Goal: Task Accomplishment & Management: Manage account settings

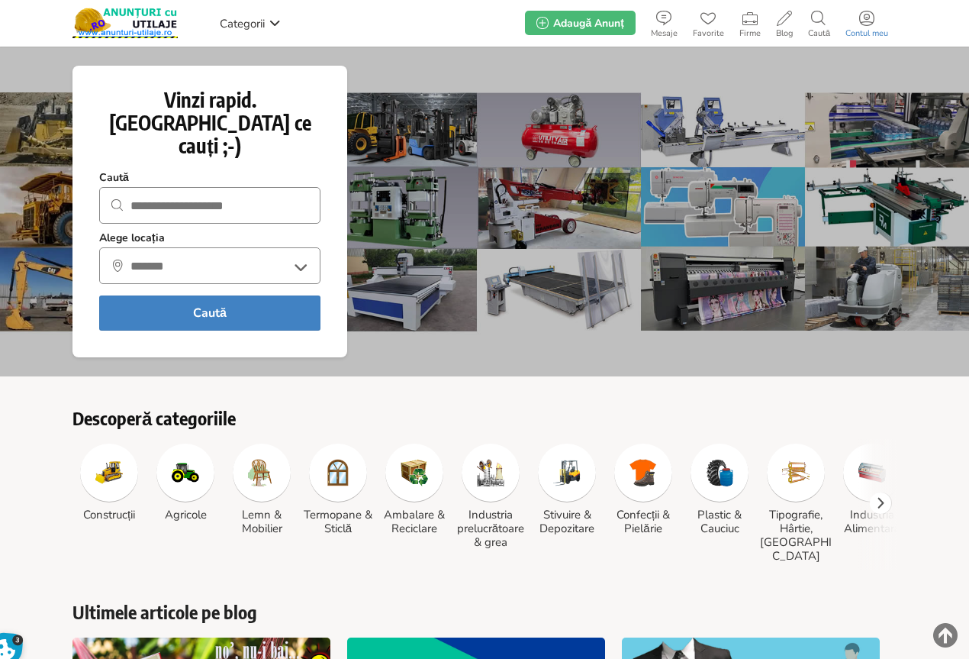
click at [865, 25] on use at bounding box center [866, 18] width 15 height 15
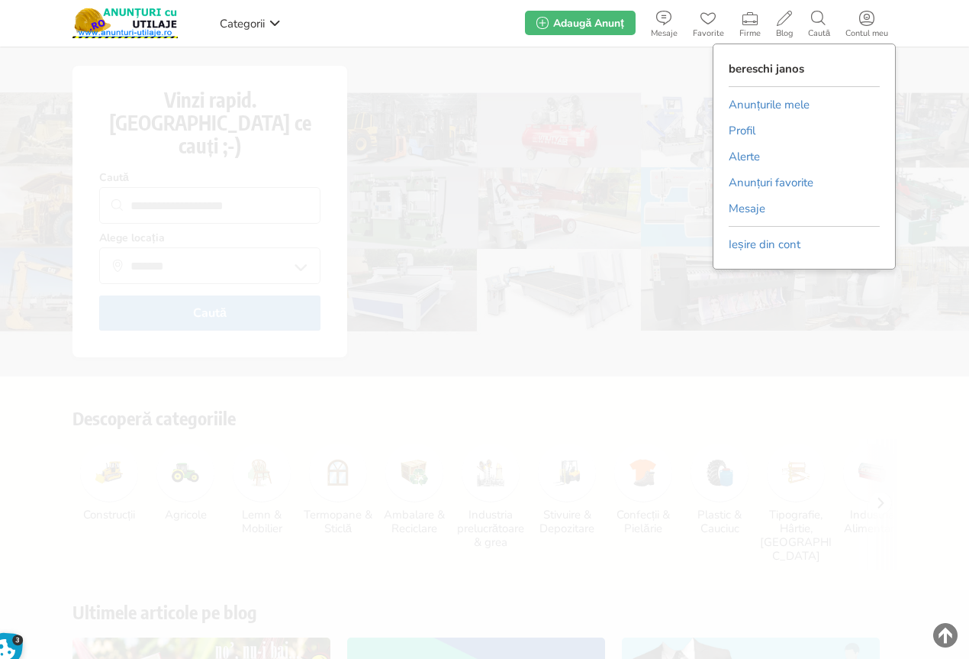
click at [774, 99] on link "Anunțurile mele" at bounding box center [769, 104] width 81 height 23
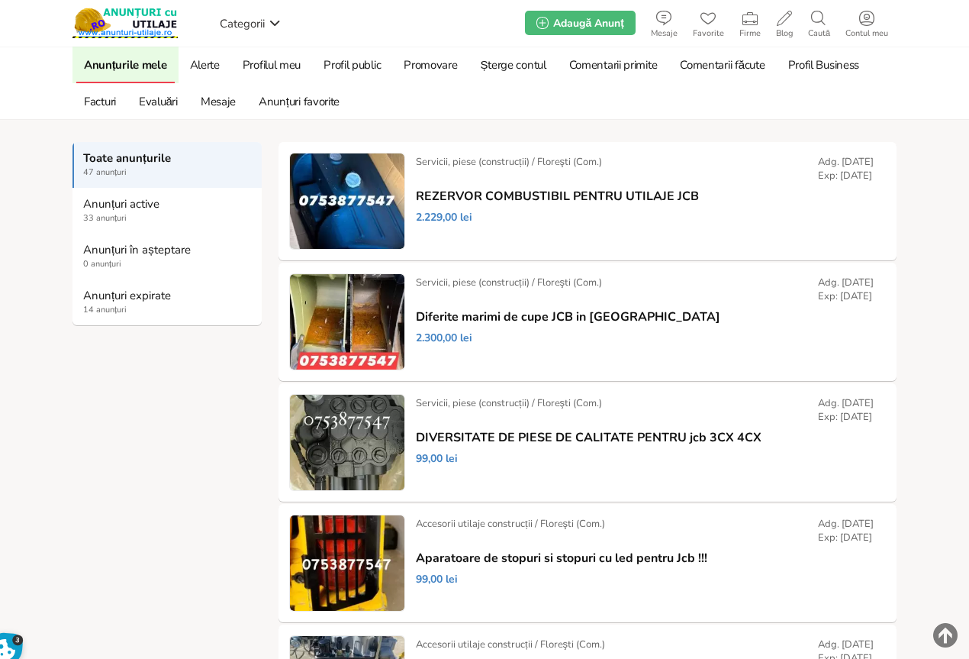
click at [103, 305] on span "14 anunțuri" at bounding box center [167, 310] width 169 height 12
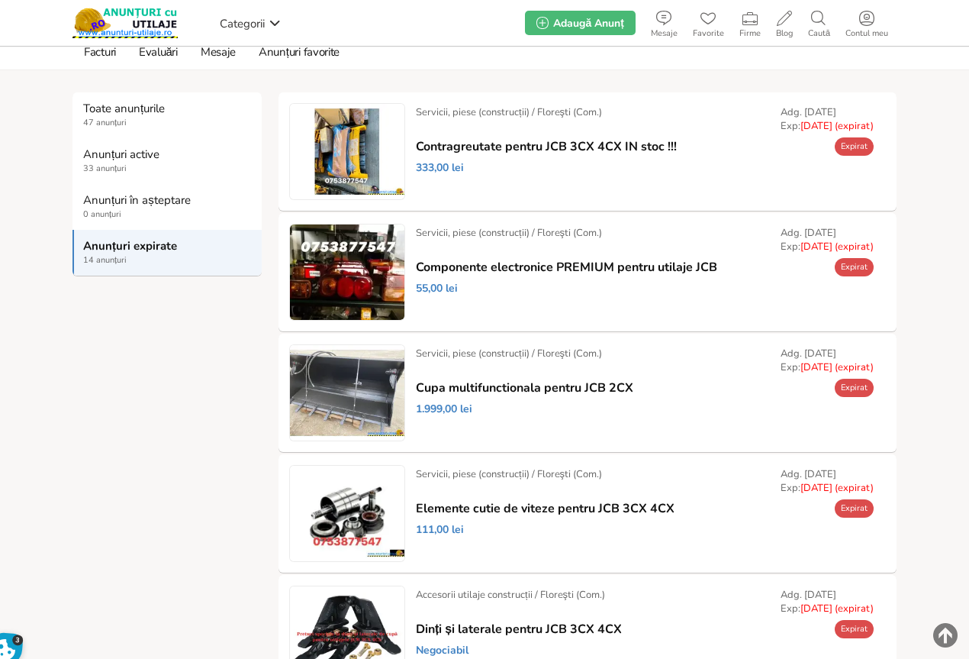
scroll to position [76, 0]
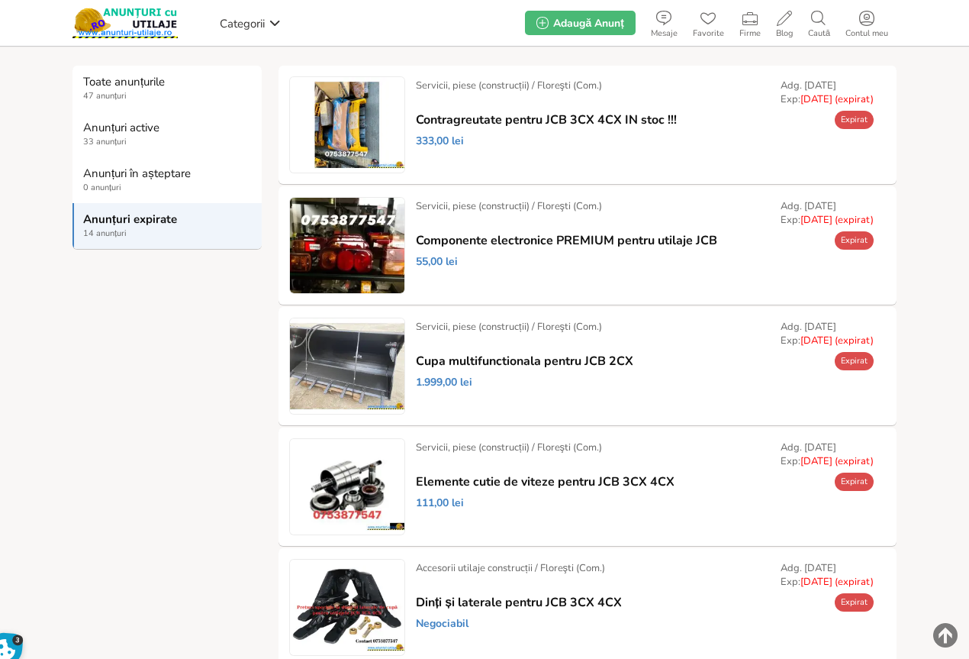
click at [0, 0] on link "Prelungește" at bounding box center [0, 0] width 0 height 0
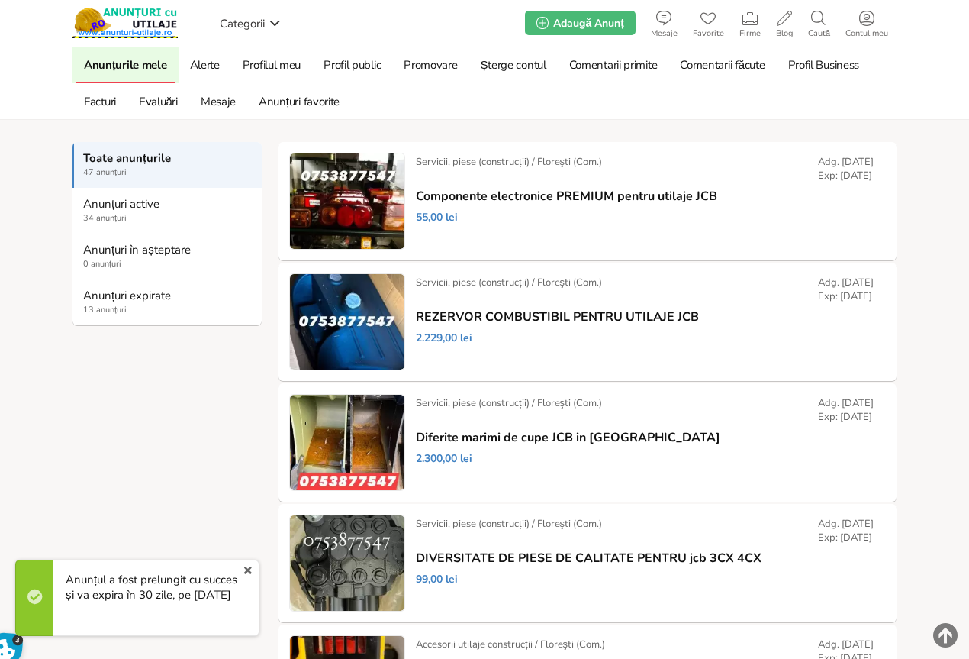
click at [105, 305] on span "13 anunțuri" at bounding box center [167, 310] width 169 height 12
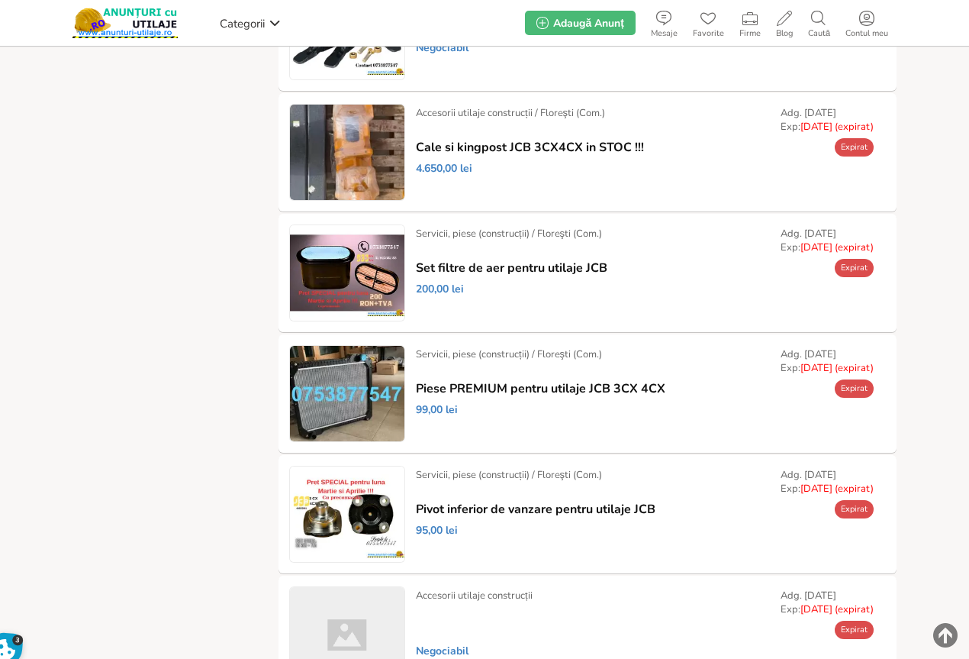
scroll to position [534, 0]
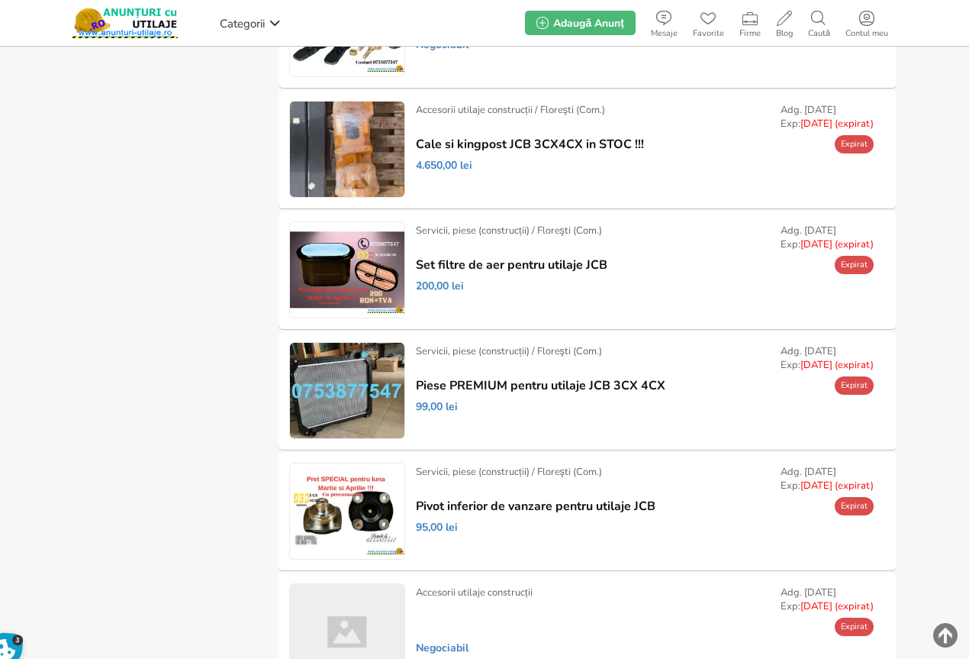
click at [0, 0] on link "Prelungește" at bounding box center [0, 0] width 0 height 0
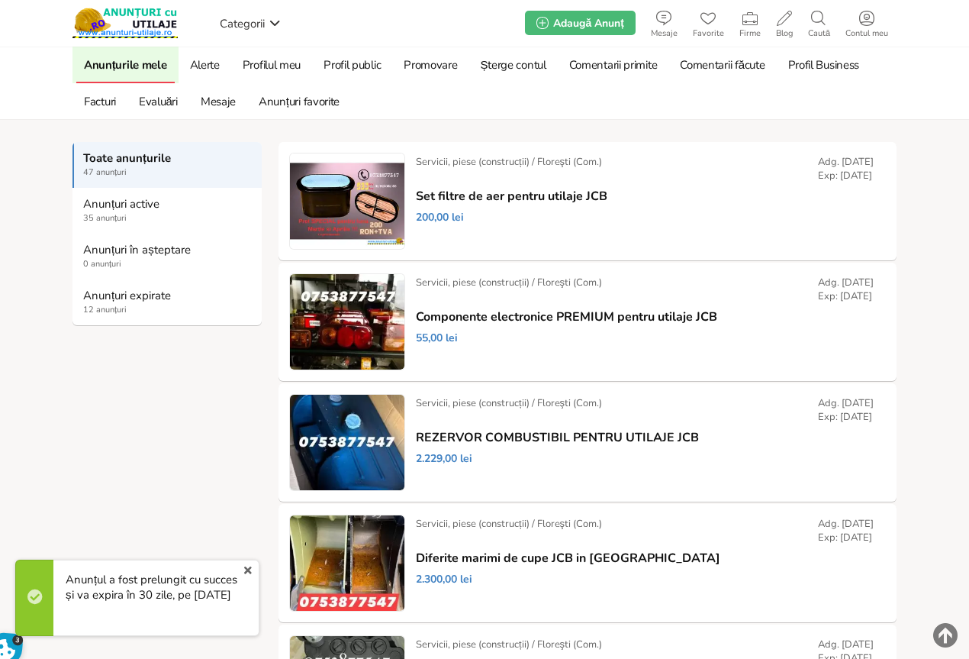
click at [105, 295] on strong "Anunțuri expirate" at bounding box center [167, 295] width 169 height 14
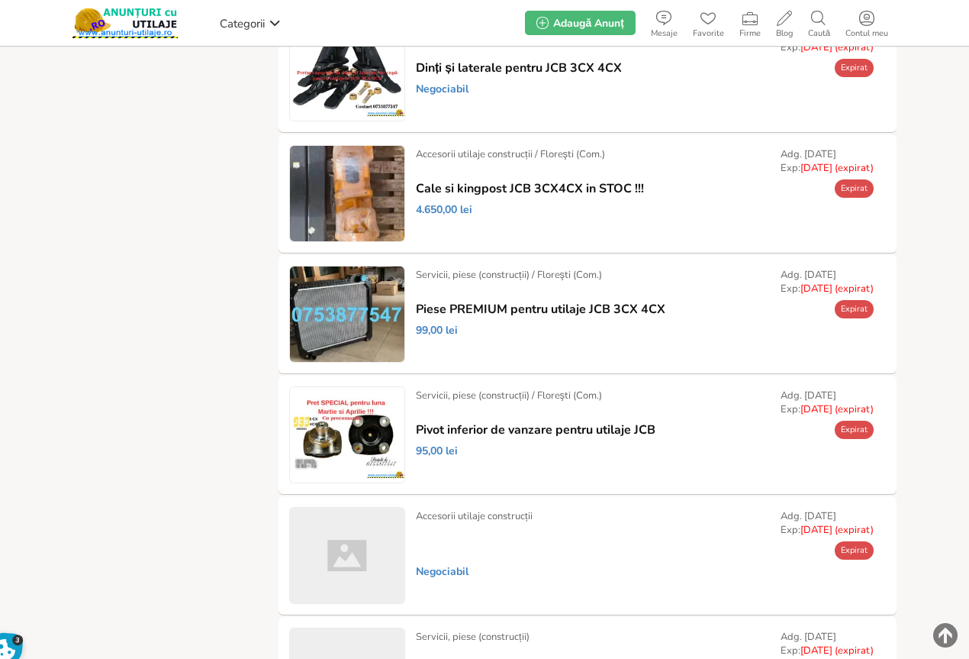
scroll to position [534, 0]
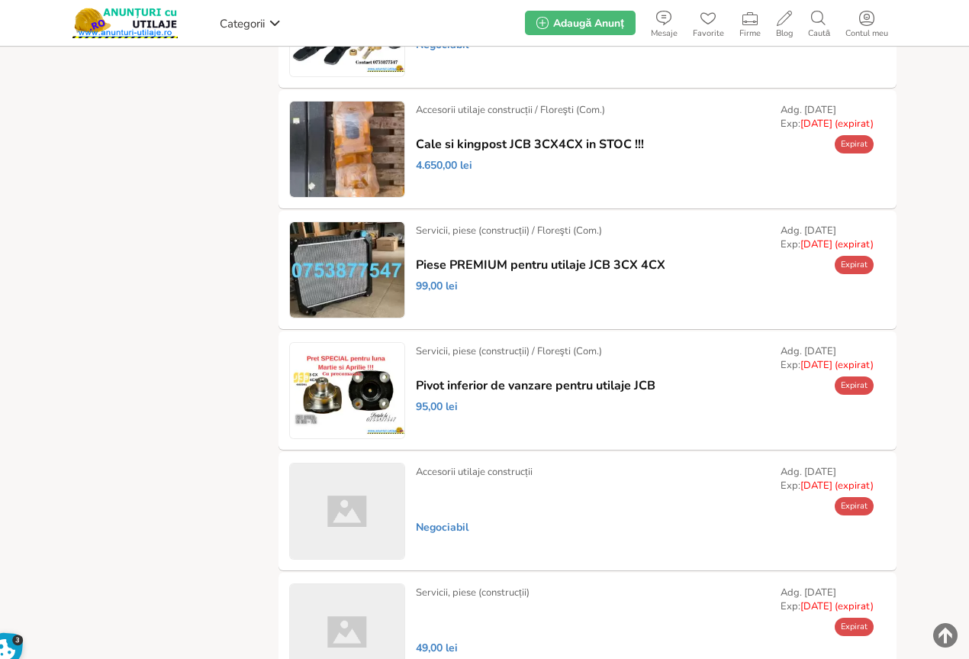
click at [0, 0] on link "Prelungește" at bounding box center [0, 0] width 0 height 0
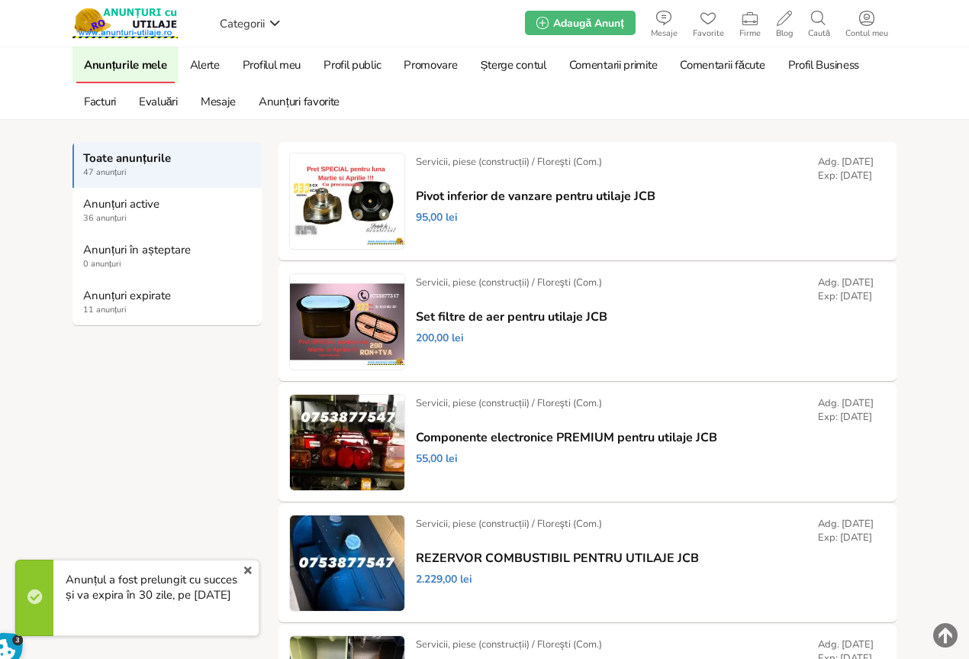
click at [105, 305] on span "11 anunțuri" at bounding box center [167, 310] width 169 height 12
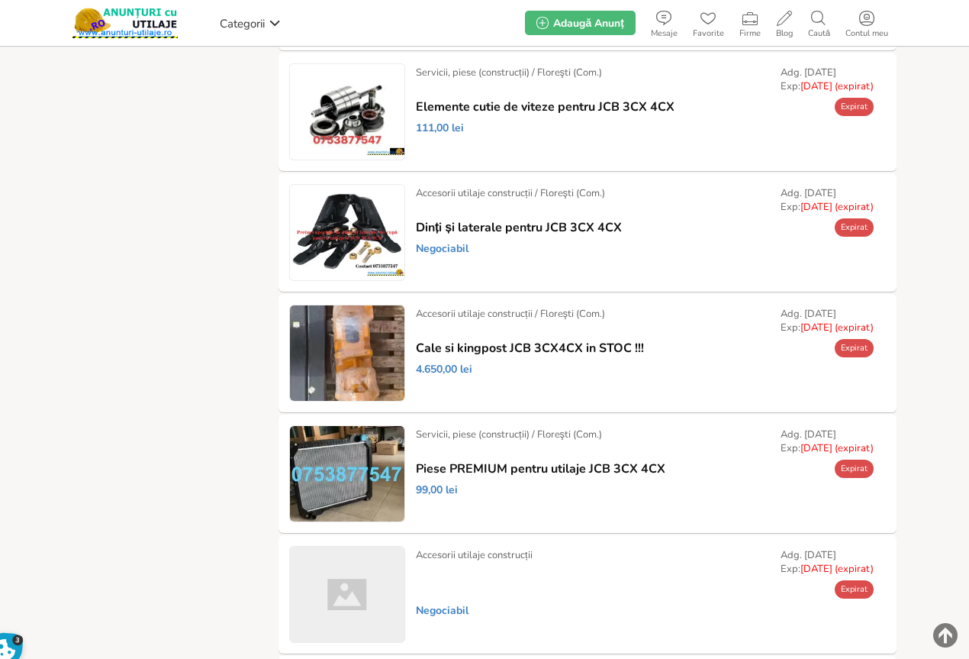
scroll to position [382, 0]
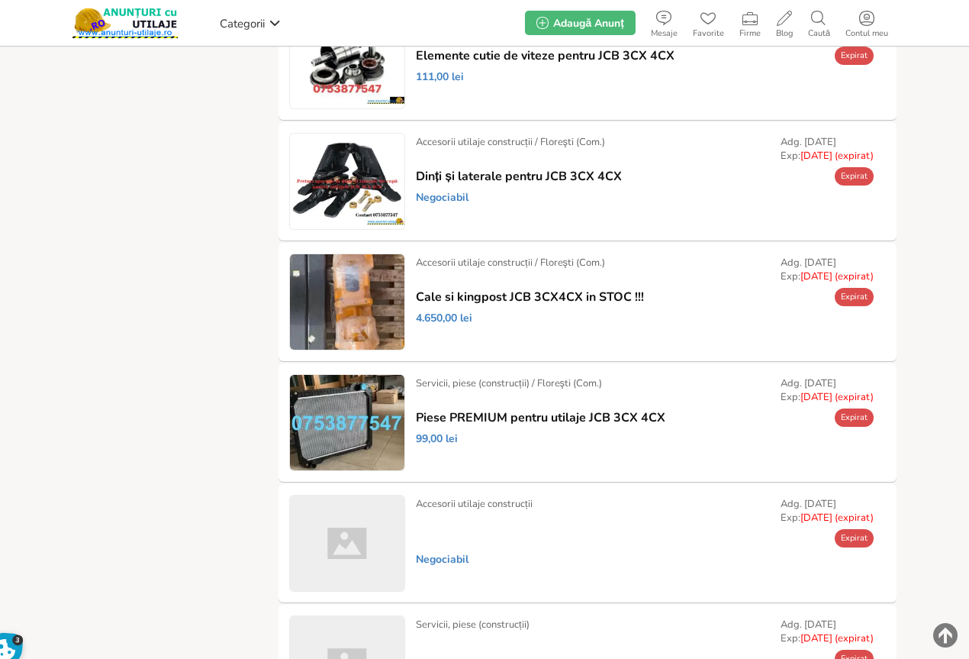
click at [0, 0] on link "Prelungește" at bounding box center [0, 0] width 0 height 0
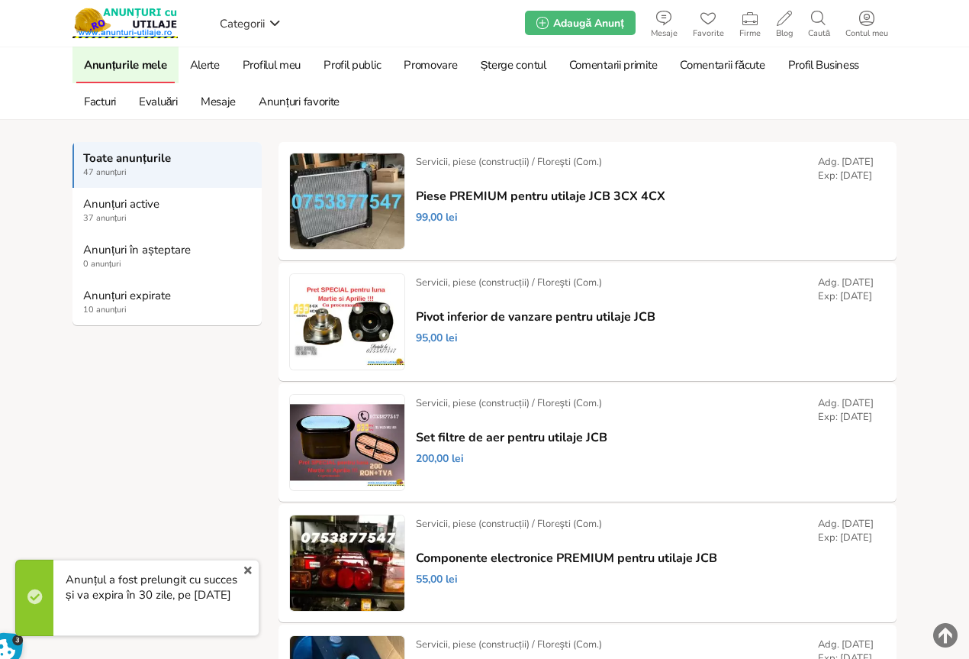
click at [117, 305] on span "10 anunțuri" at bounding box center [167, 310] width 169 height 12
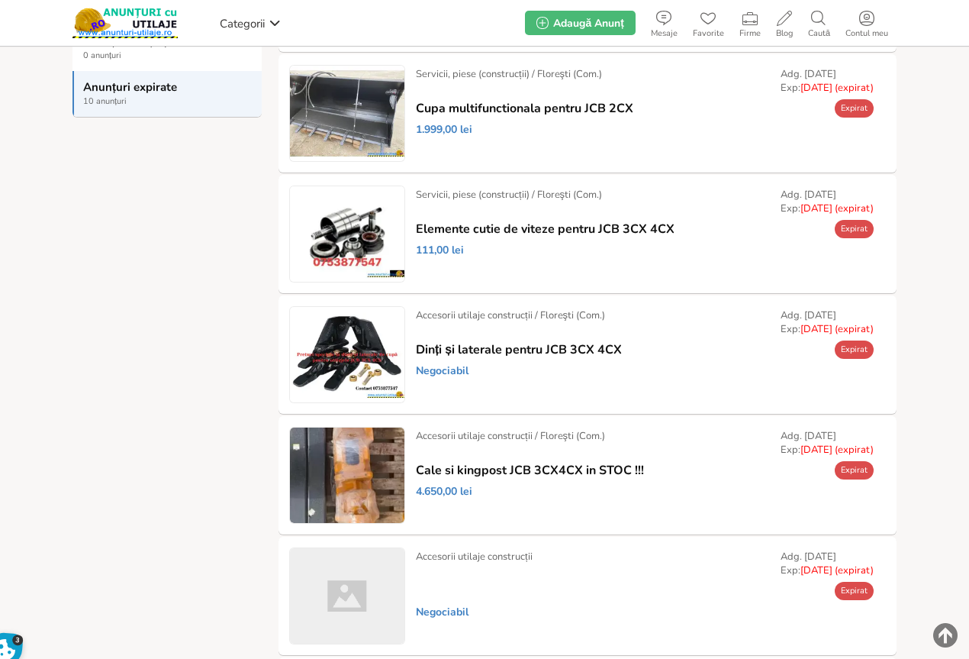
scroll to position [229, 0]
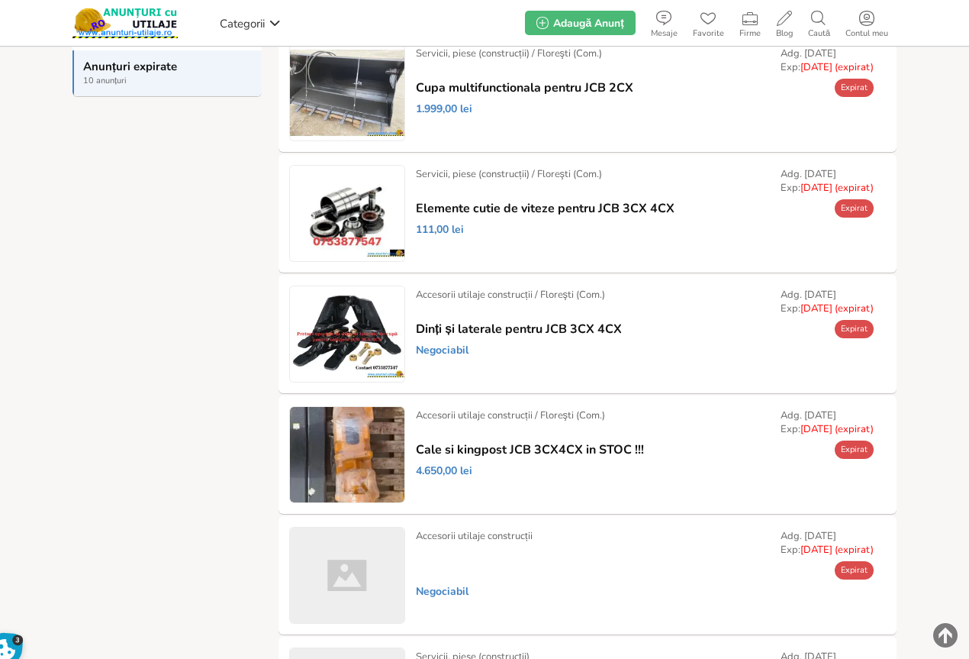
click at [0, 0] on link "Prelungește" at bounding box center [0, 0] width 0 height 0
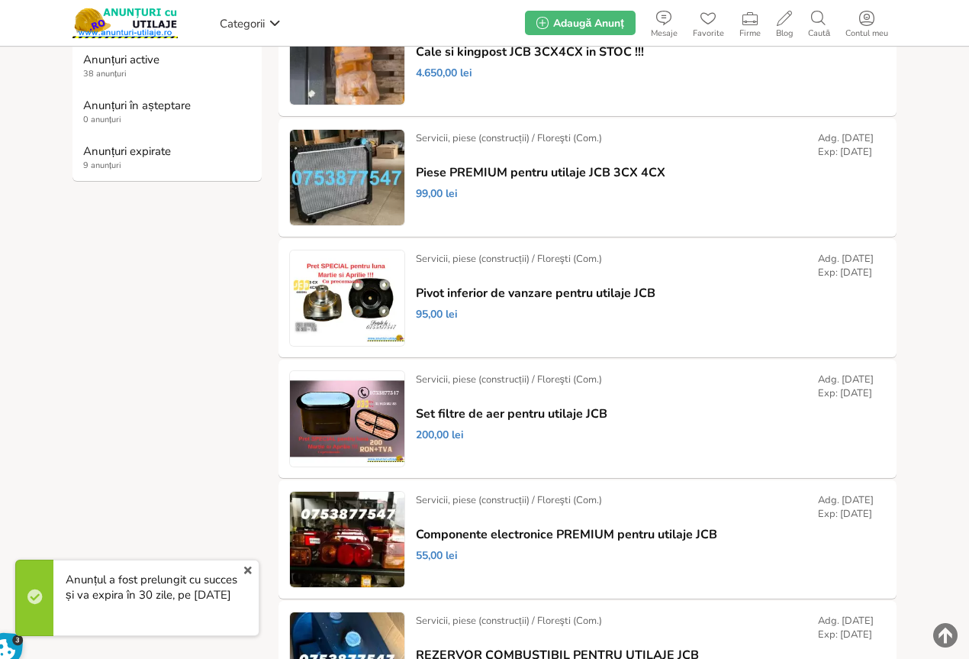
scroll to position [153, 0]
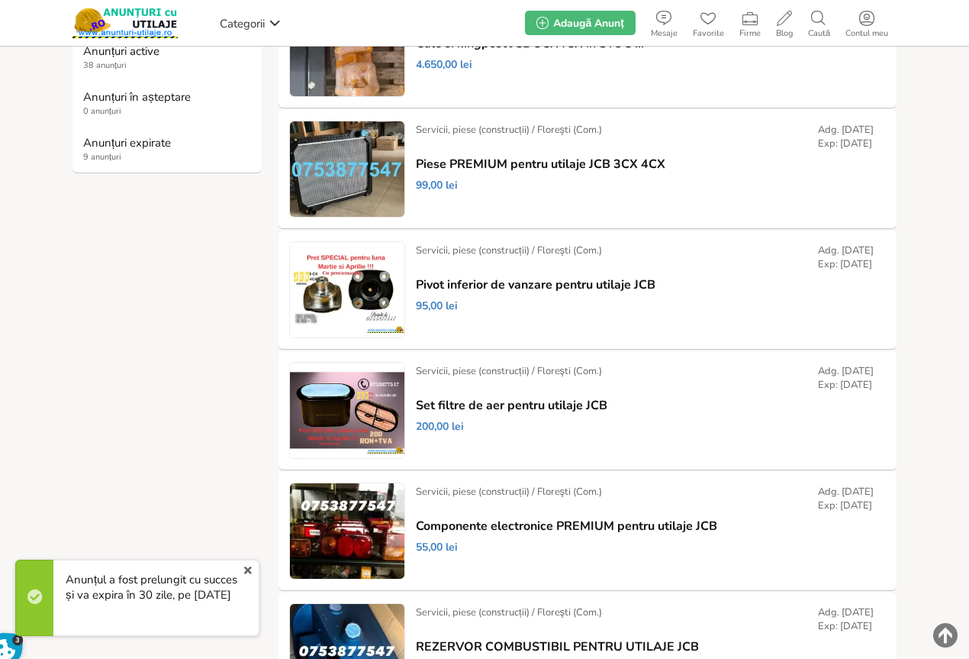
click at [103, 154] on span "9 anunțuri" at bounding box center [167, 157] width 169 height 12
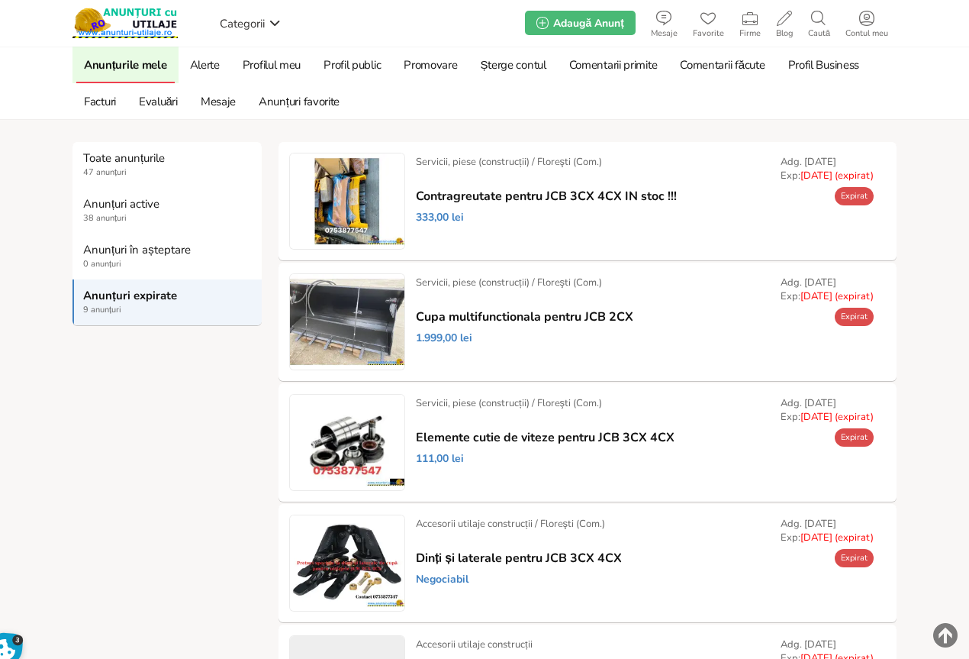
drag, startPoint x: 825, startPoint y: 0, endPoint x: 431, endPoint y: 112, distance: 409.4
click at [431, 112] on ul "Anunțurile [PERSON_NAME] Profilul meu Profil public Promovare Șterge contul Com…" at bounding box center [484, 83] width 824 height 73
